Goal: Navigation & Orientation: Find specific page/section

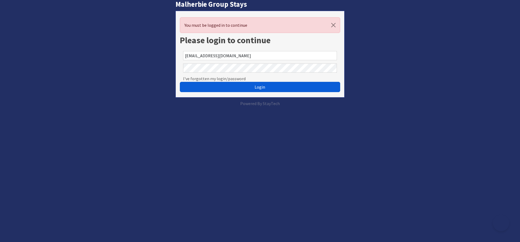
click at [257, 87] on span "Login" at bounding box center [259, 86] width 11 height 5
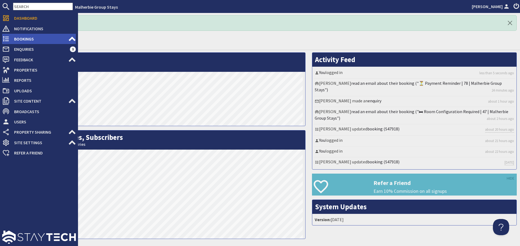
click at [26, 38] on span "Bookings" at bounding box center [39, 39] width 58 height 9
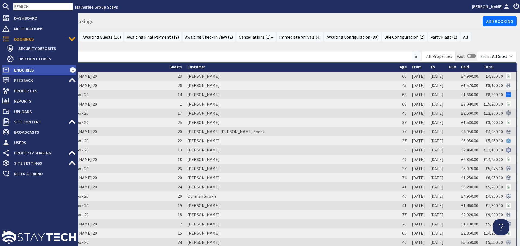
click at [17, 73] on span "Enquiries" at bounding box center [40, 70] width 60 height 9
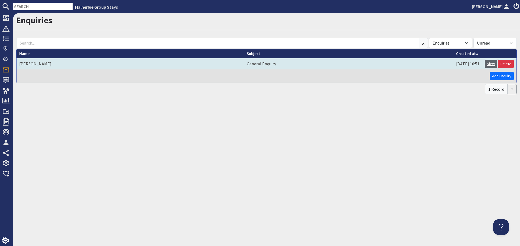
click at [490, 63] on link "View" at bounding box center [490, 64] width 12 height 8
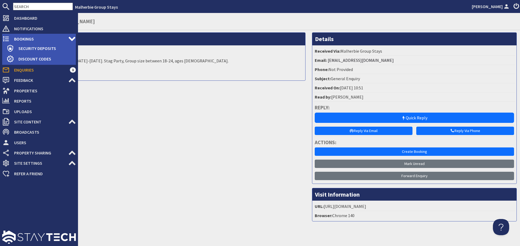
click at [17, 36] on span "Bookings" at bounding box center [39, 39] width 58 height 9
